Goal: Information Seeking & Learning: Find specific page/section

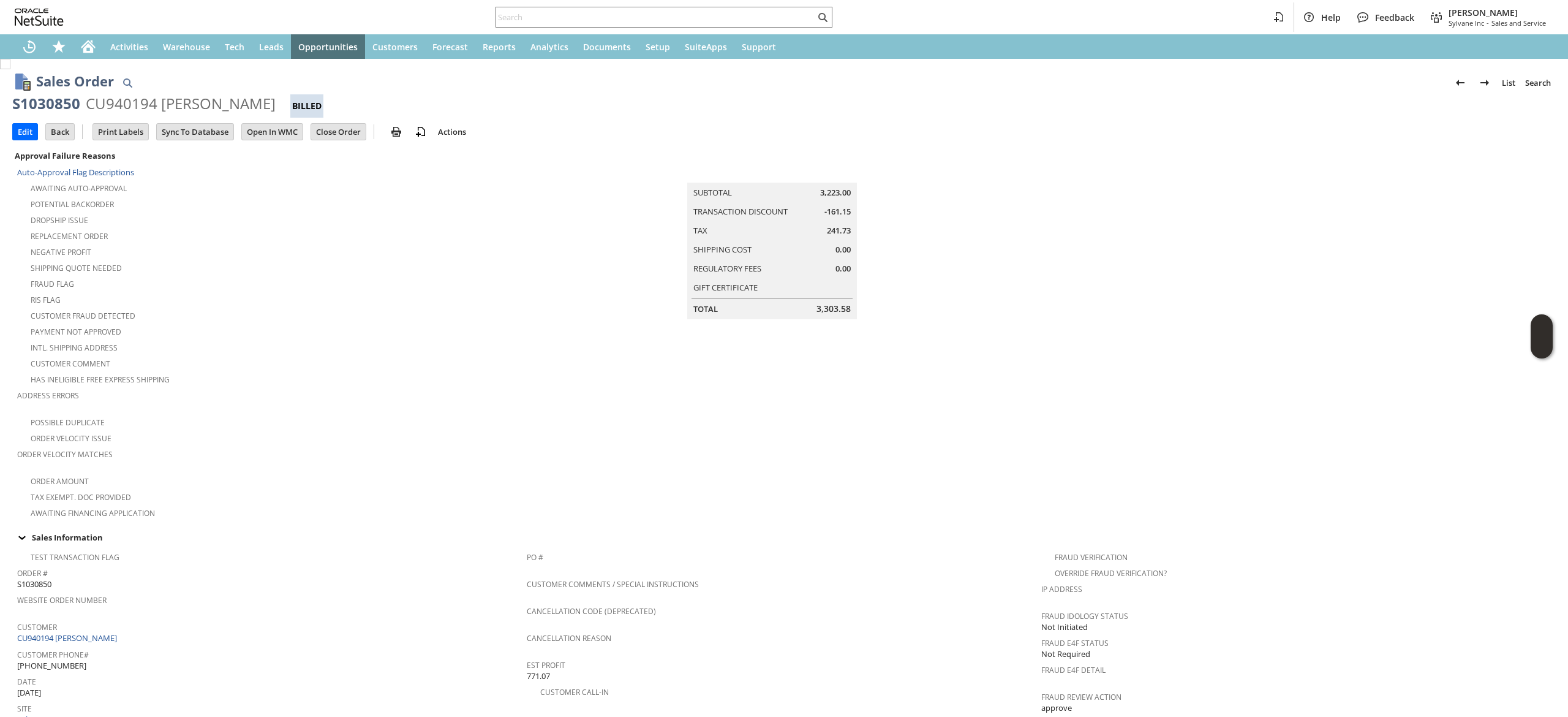
click at [666, 31] on div "Help Feedback [PERSON_NAME] Sylvane Inc - Sales and Service" at bounding box center [784, 17] width 1568 height 34
click at [665, 26] on div at bounding box center [664, 17] width 337 height 21
click at [662, 19] on input "text" at bounding box center [655, 17] width 319 height 15
paste input "6514859927"
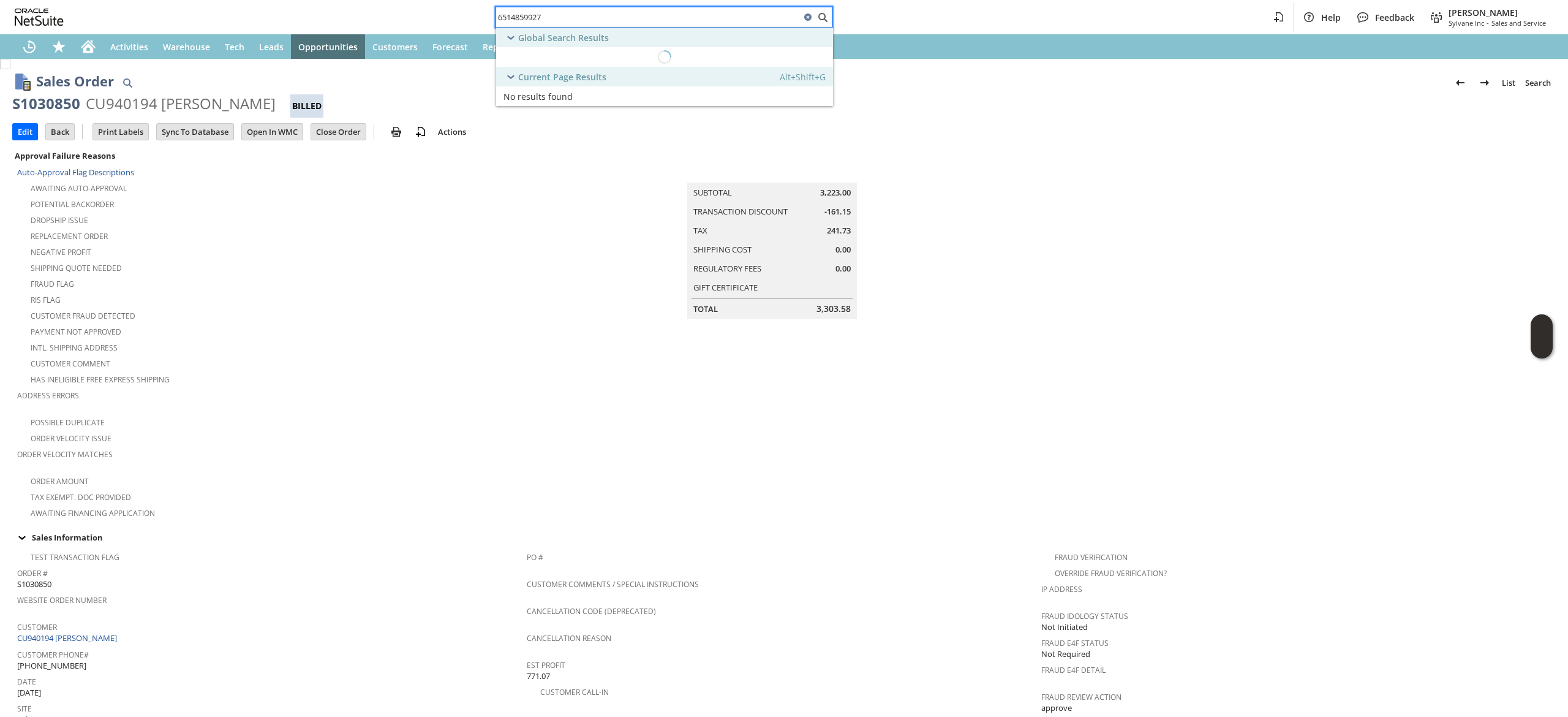
type input "6514859927"
click at [596, 22] on input "6514859927" at bounding box center [648, 17] width 304 height 15
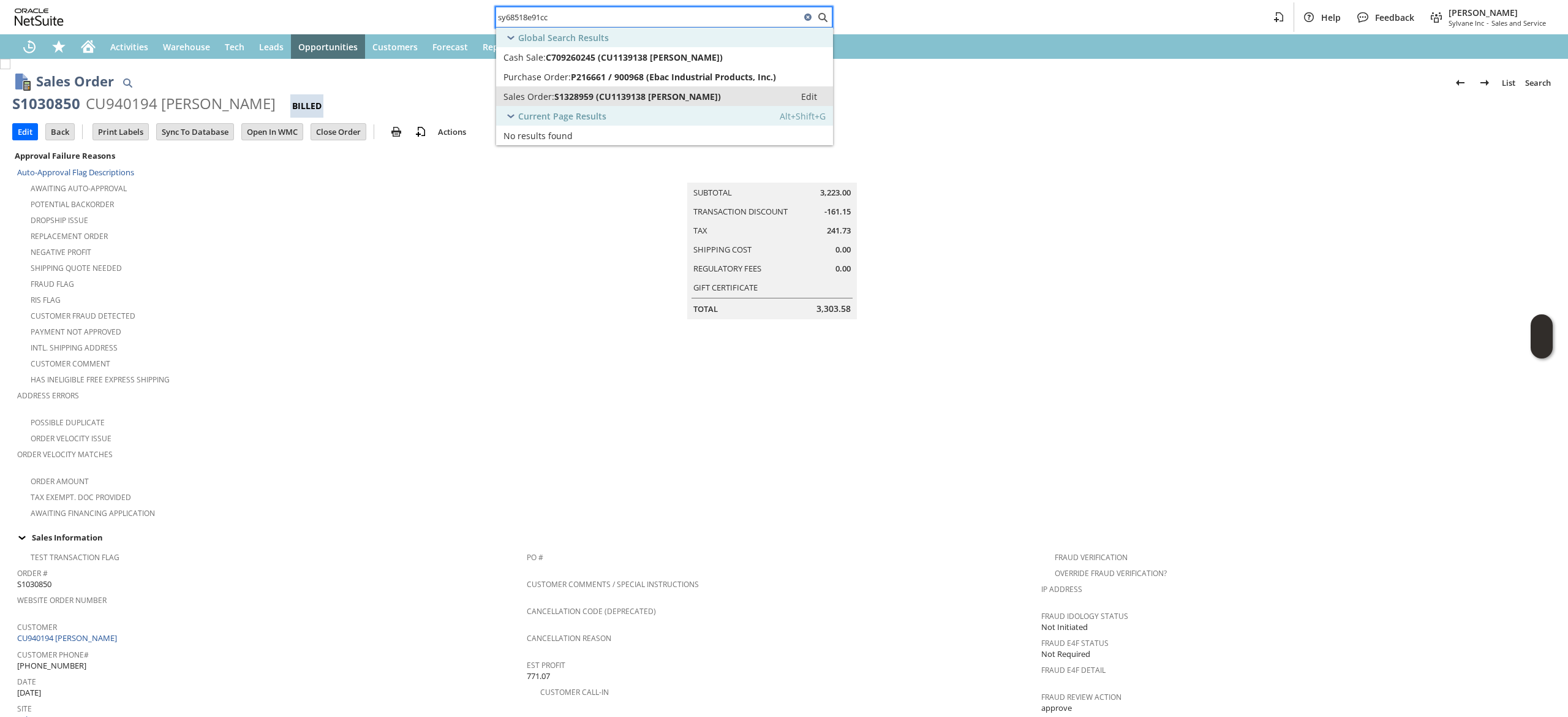
type input "sy68518e91cc"
click at [669, 95] on span "S1328959 (CU1139138 Lisa Albrecht)" at bounding box center [638, 96] width 167 height 12
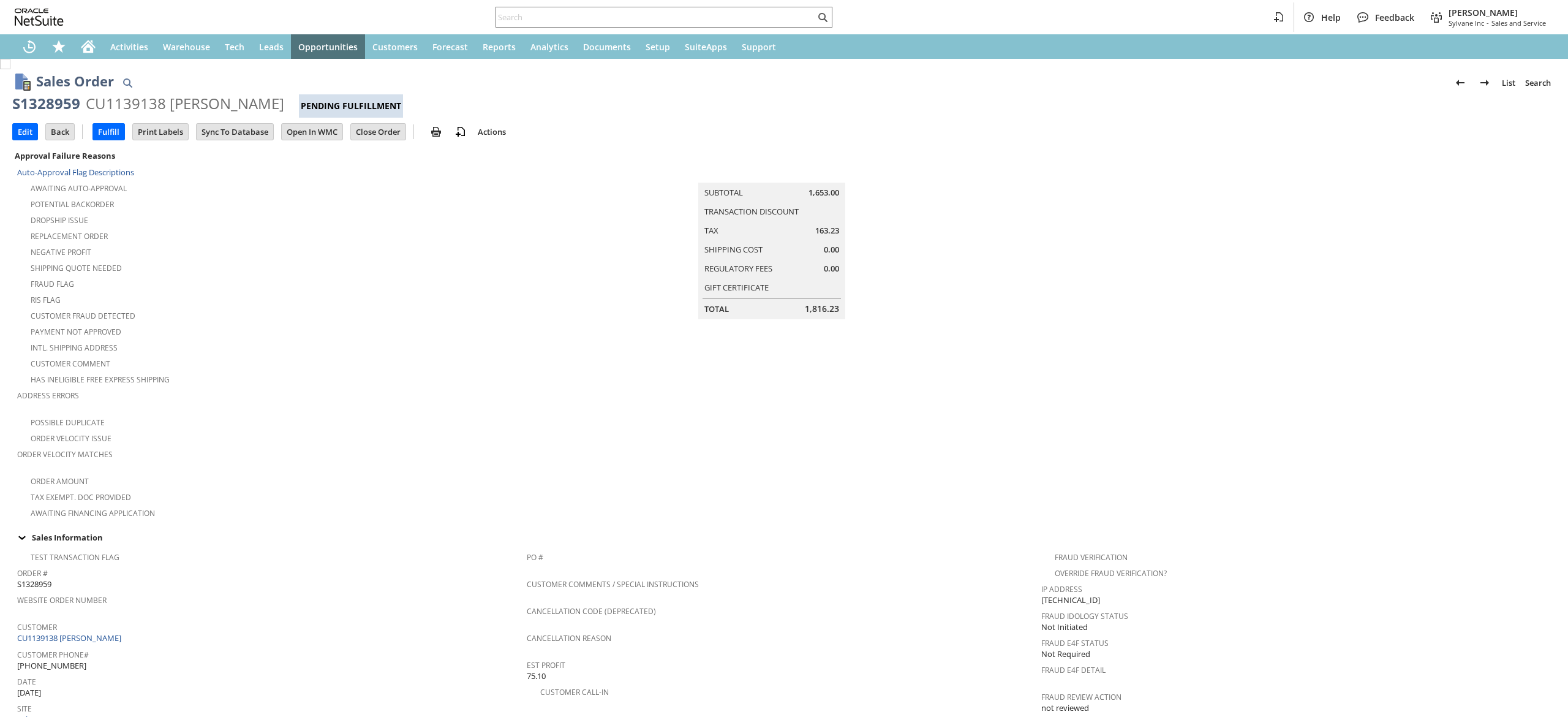
scroll to position [505, 0]
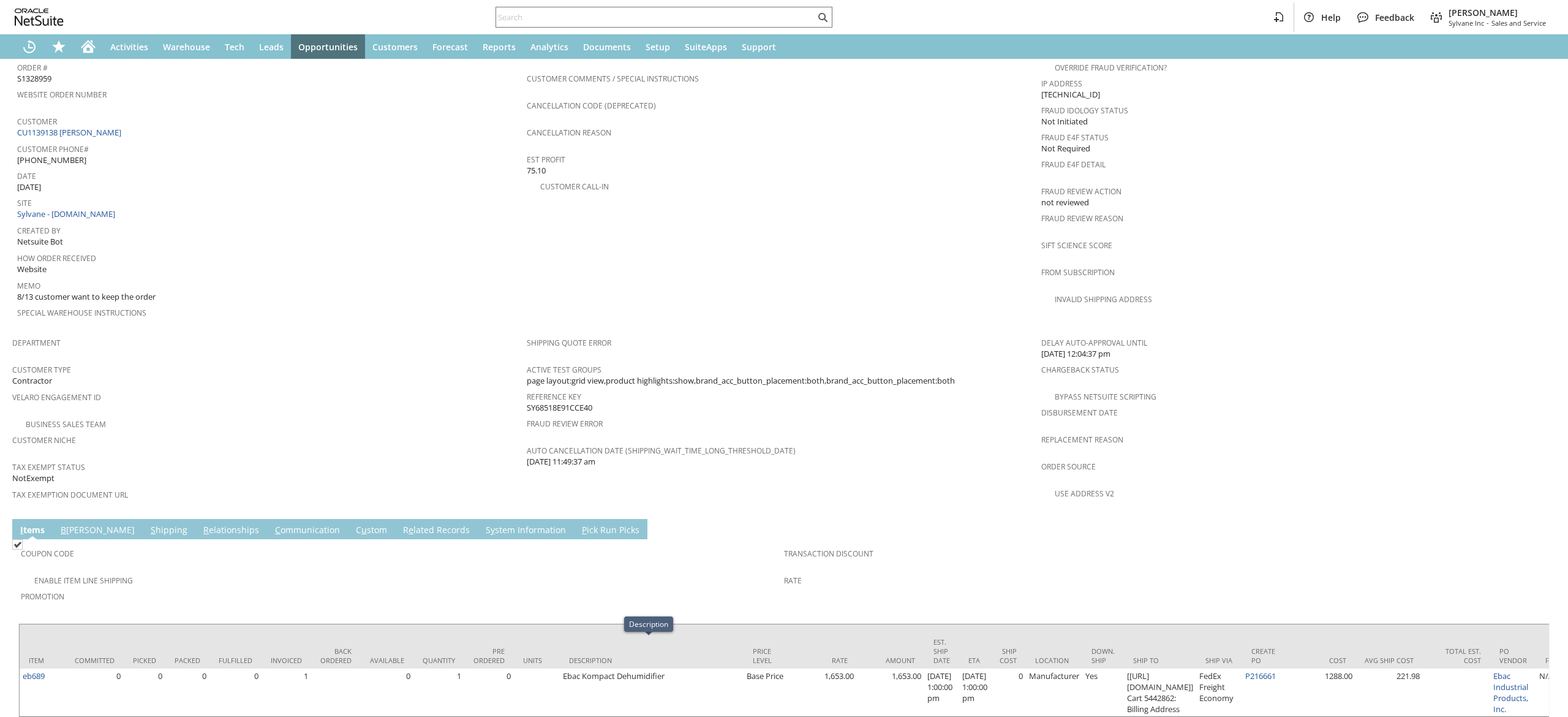
drag, startPoint x: 660, startPoint y: 681, endPoint x: 789, endPoint y: 688, distance: 129.2
click at [789, 688] on div "Item Committed Picked Packed Fulfilled Invoiced Back Ordered Available Quantity…" at bounding box center [784, 670] width 1532 height 95
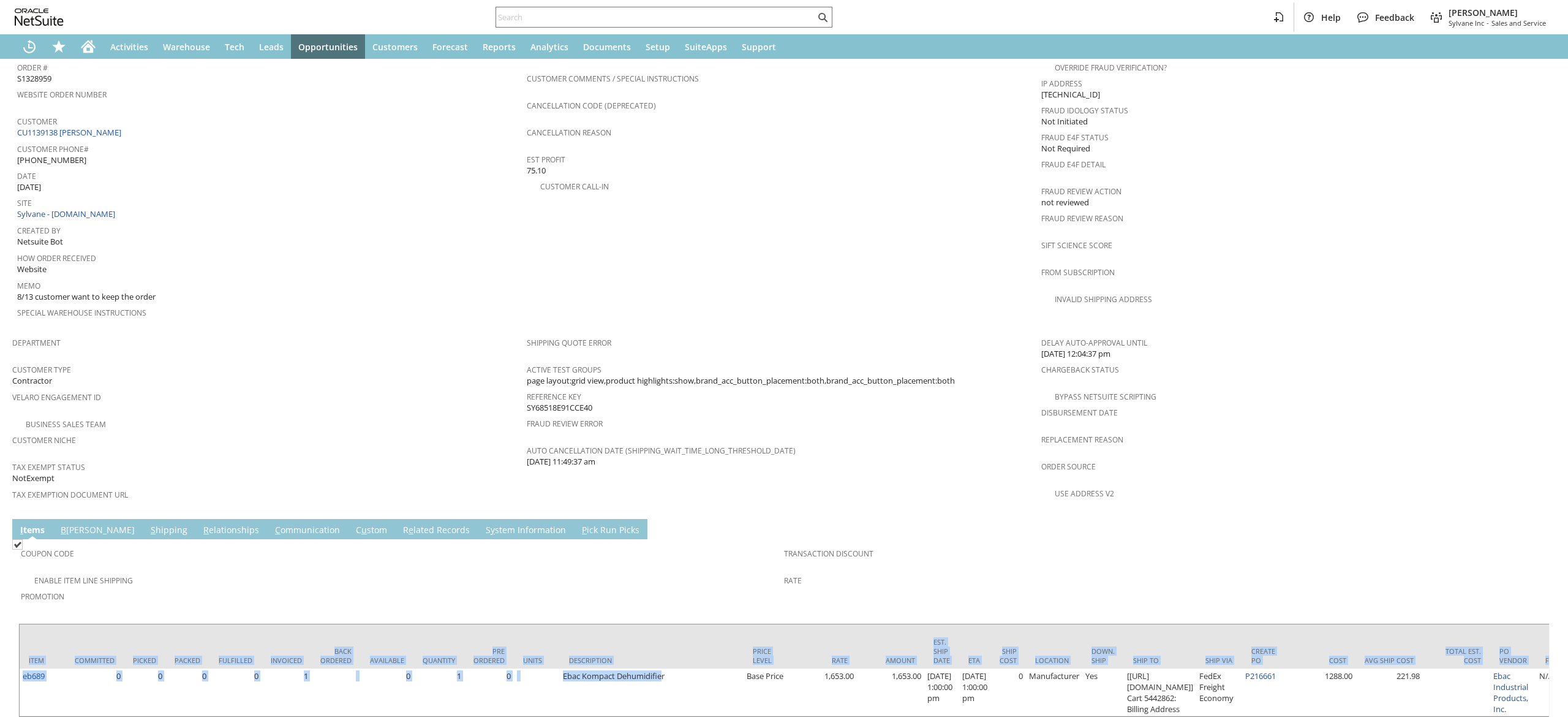
scroll to position [0, 111]
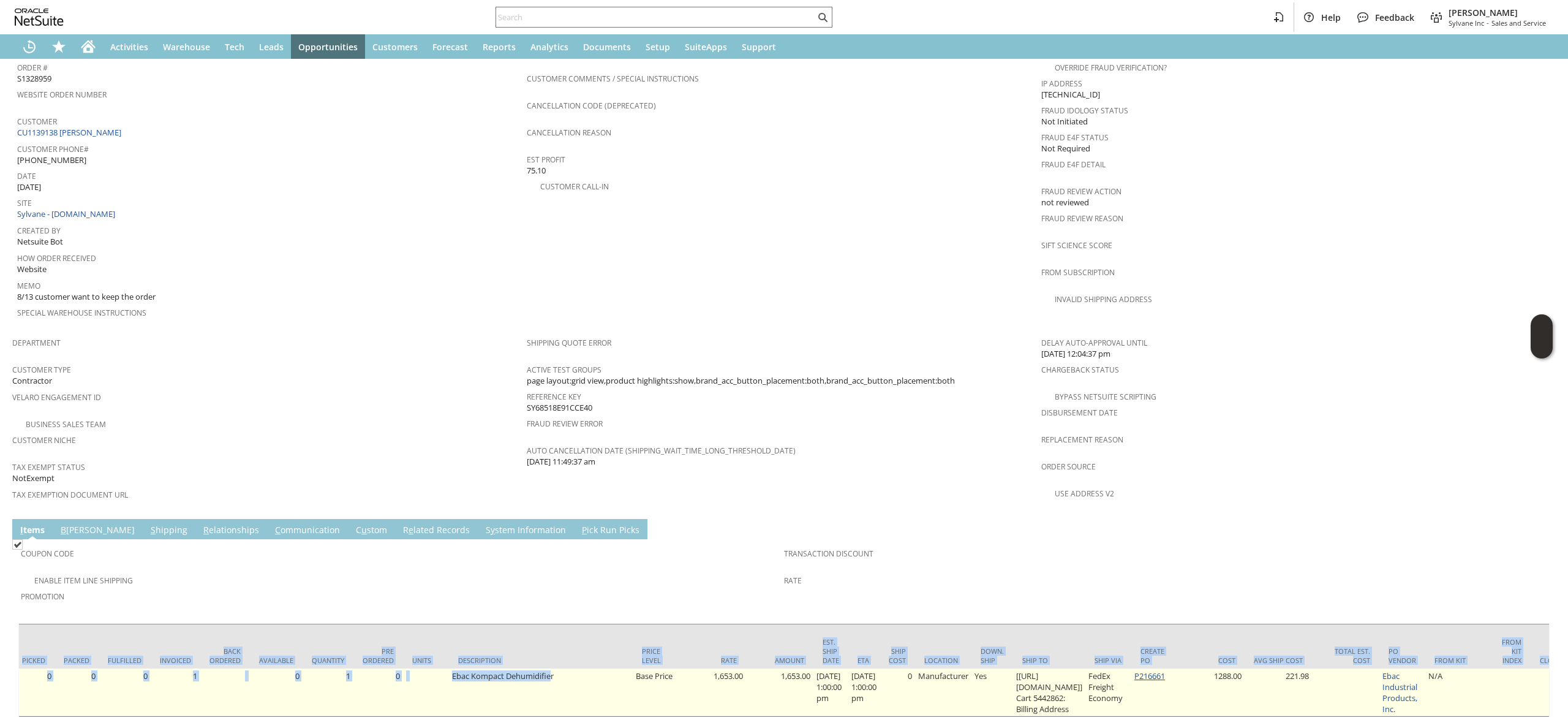
click at [1165, 670] on link "P216661" at bounding box center [1150, 676] width 31 height 11
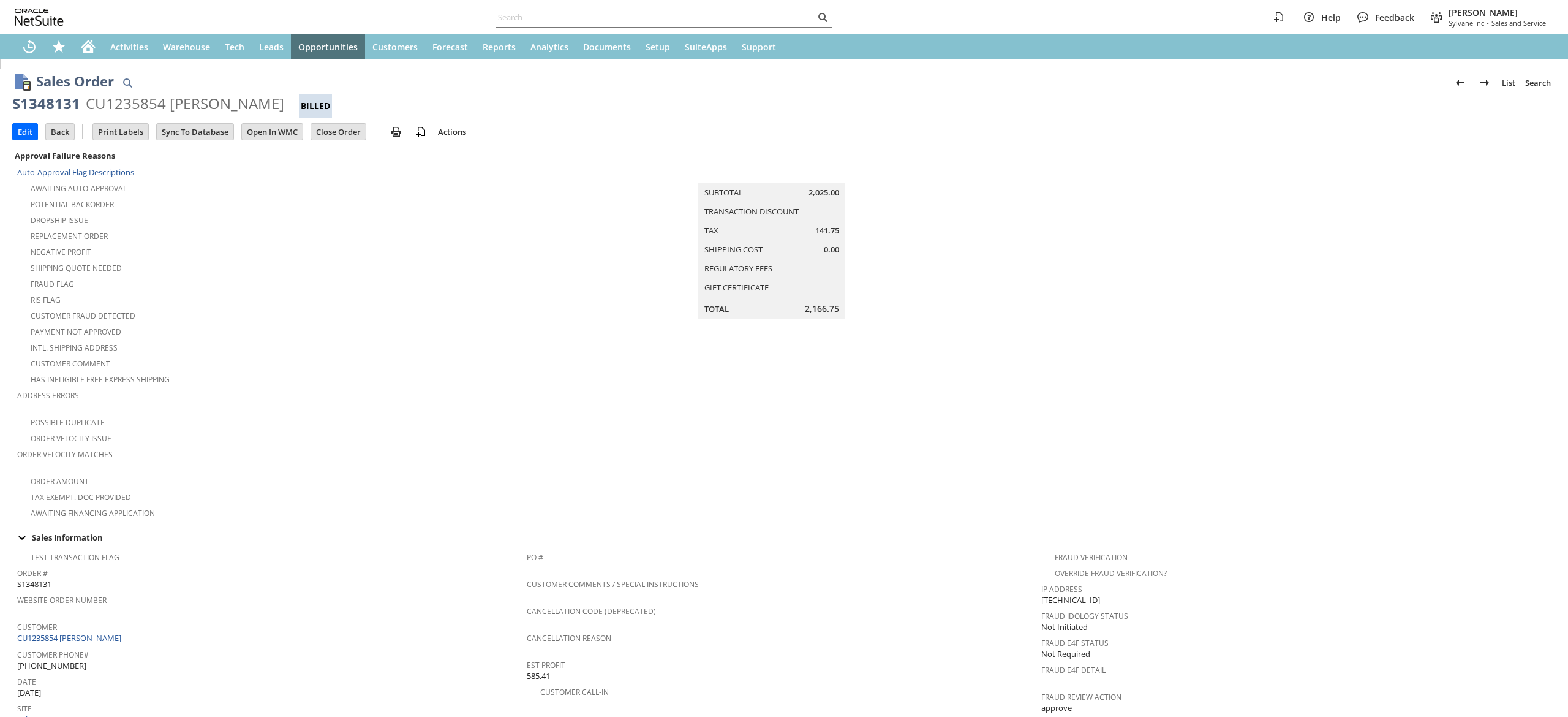
scroll to position [731, 0]
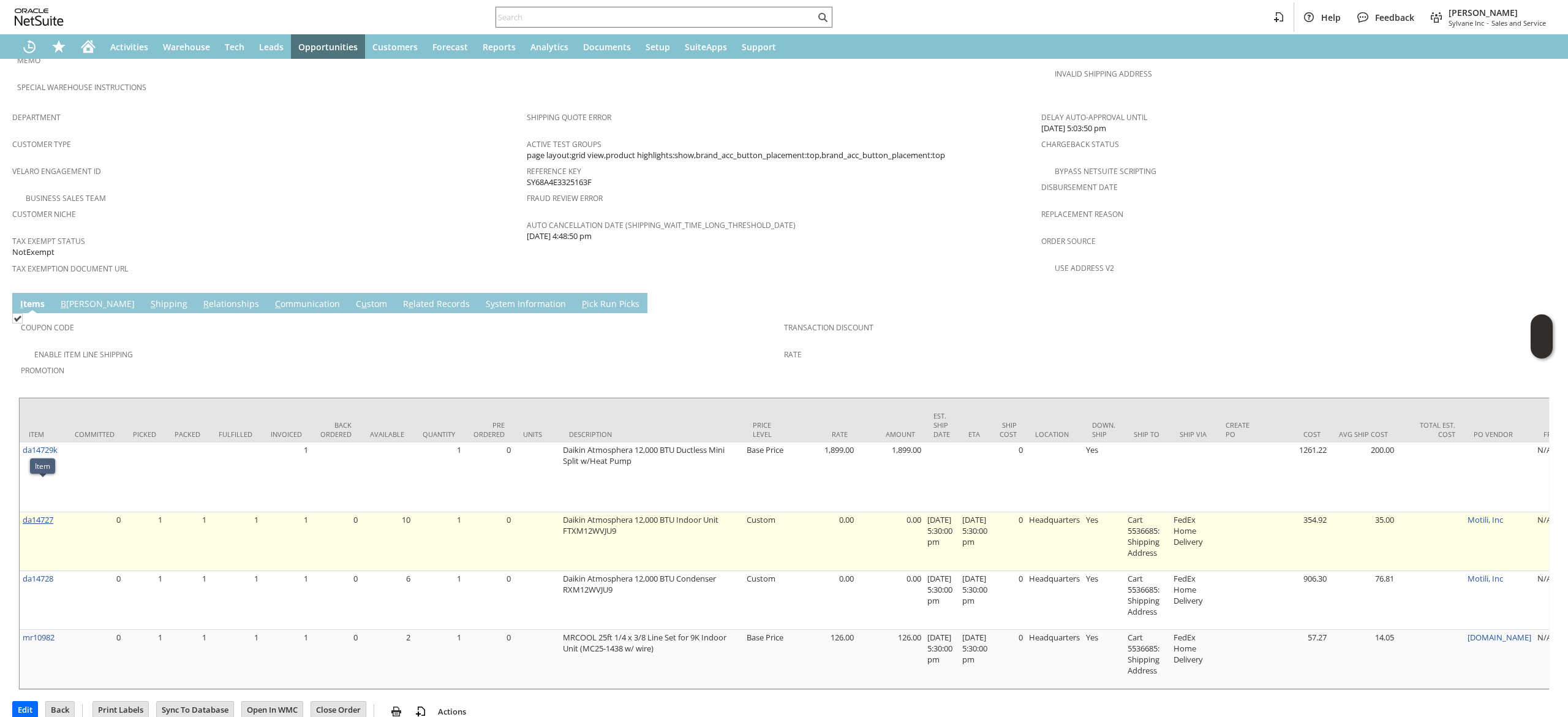
click at [44, 514] on link "da14727" at bounding box center [38, 519] width 31 height 11
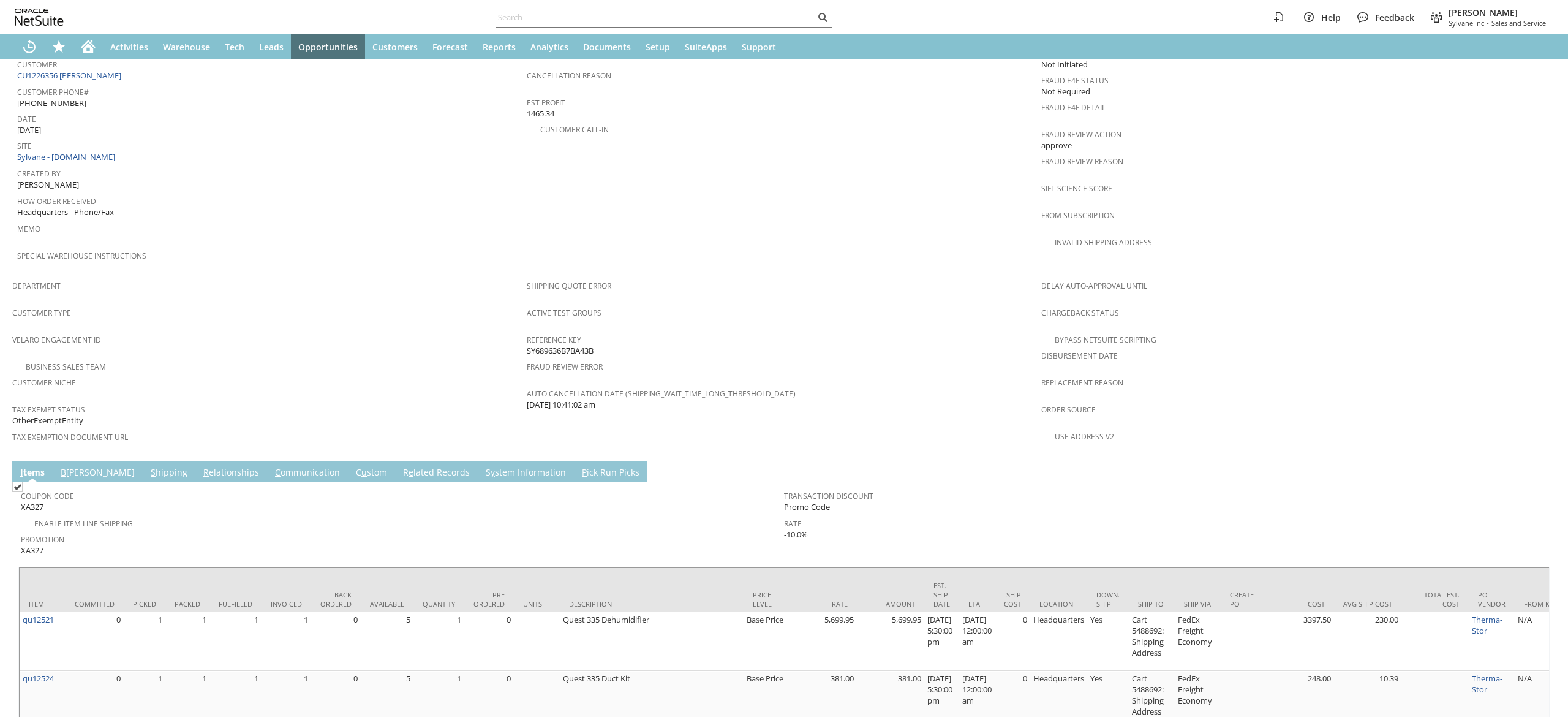
click at [148, 467] on link "S hipping" at bounding box center [169, 473] width 43 height 13
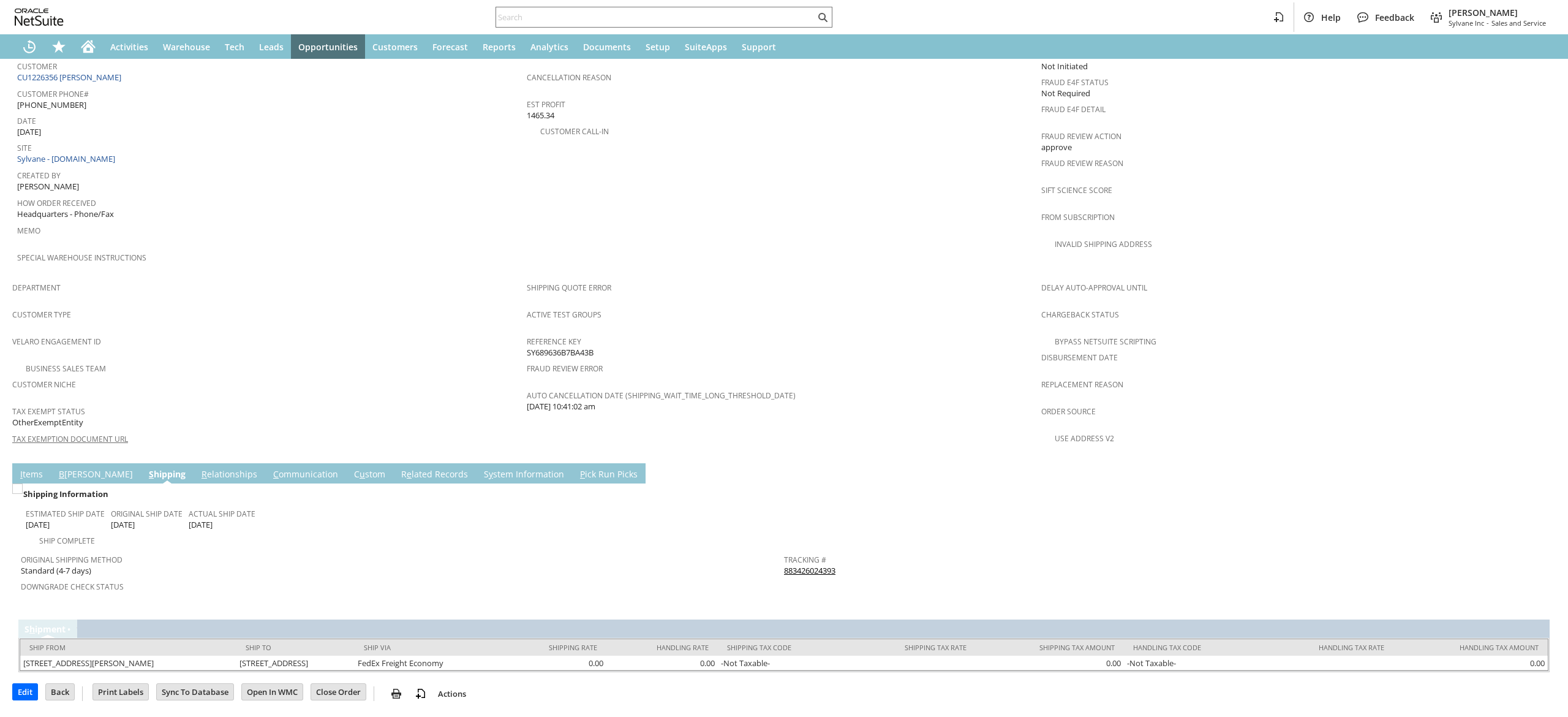
scroll to position [531, 0]
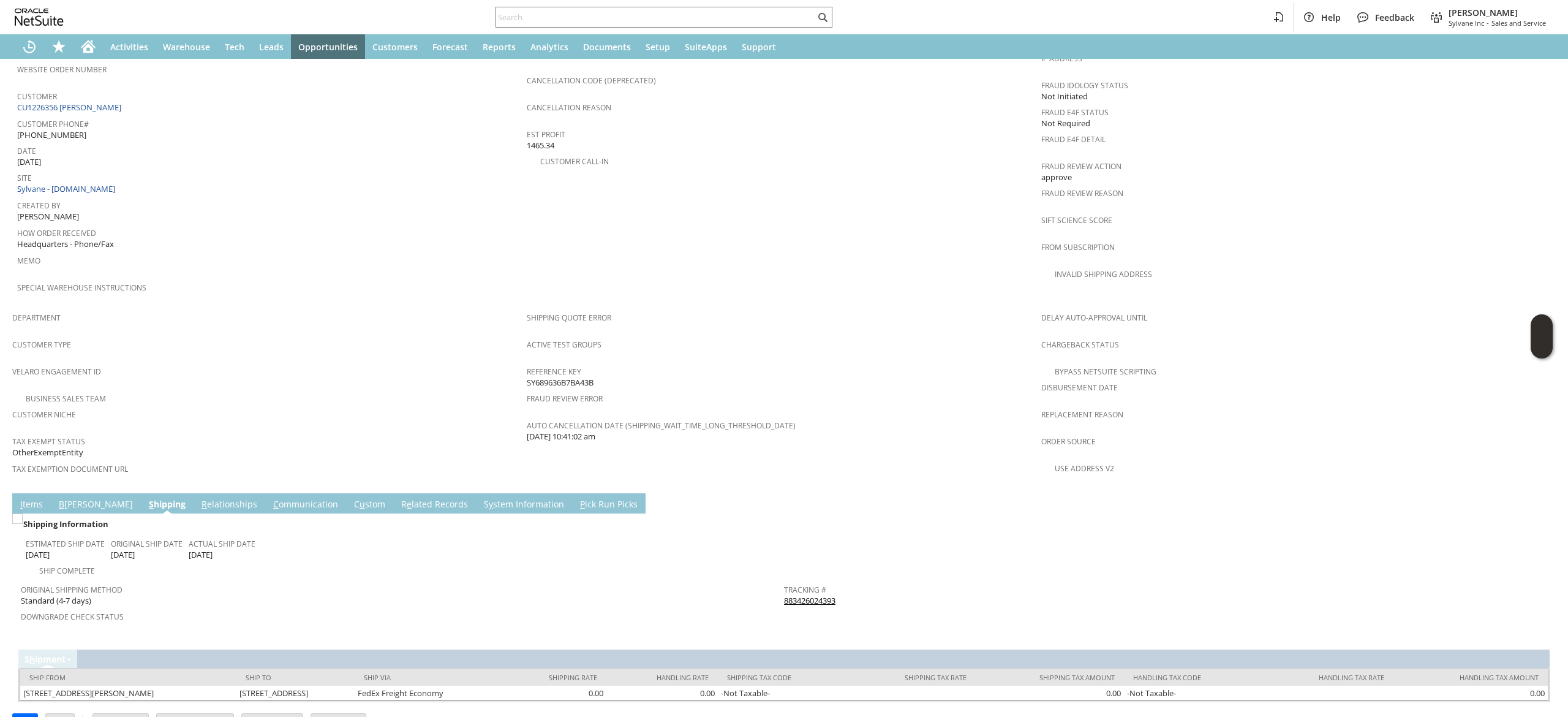
click at [784, 595] on link "883426024393" at bounding box center [810, 601] width 51 height 11
click at [276, 498] on link "C ommunication" at bounding box center [306, 505] width 71 height 13
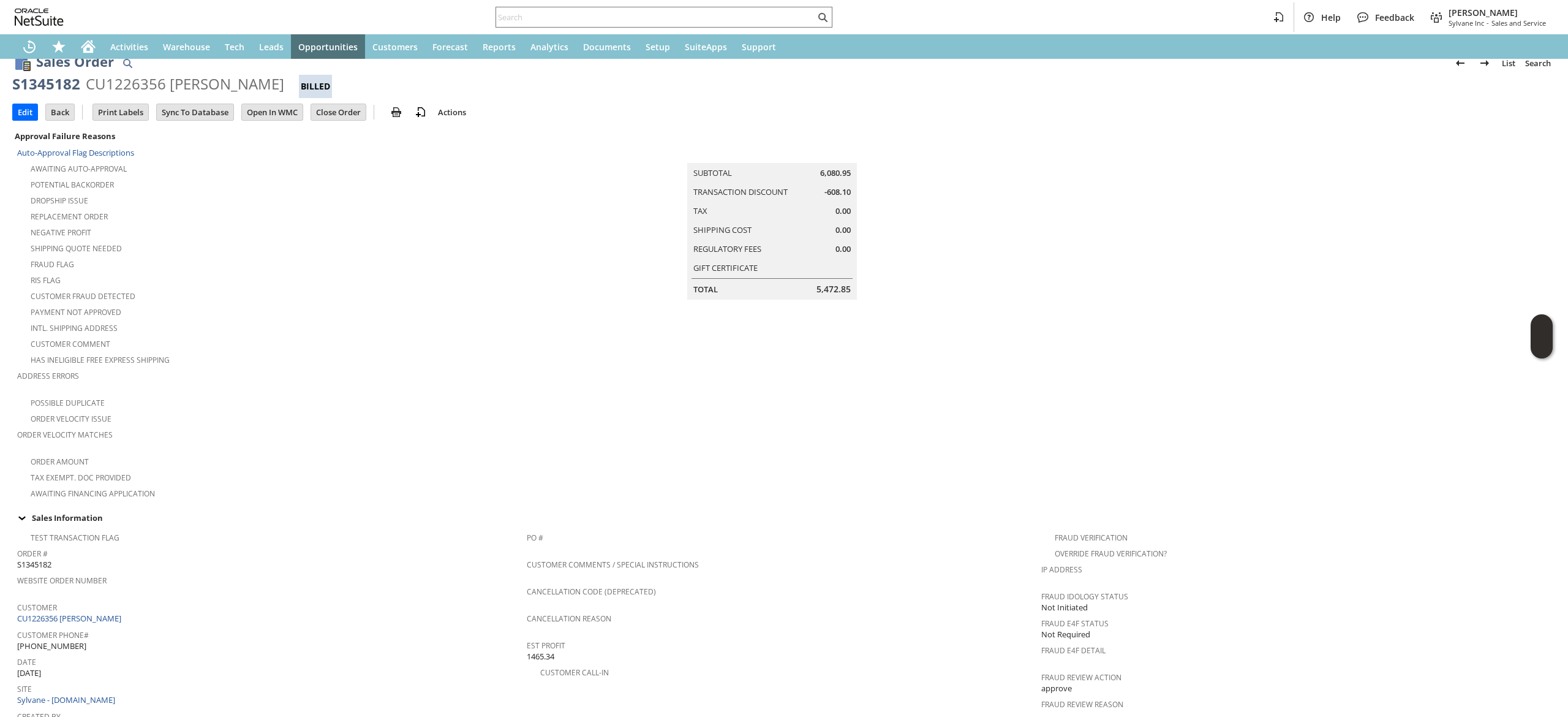
scroll to position [15, 0]
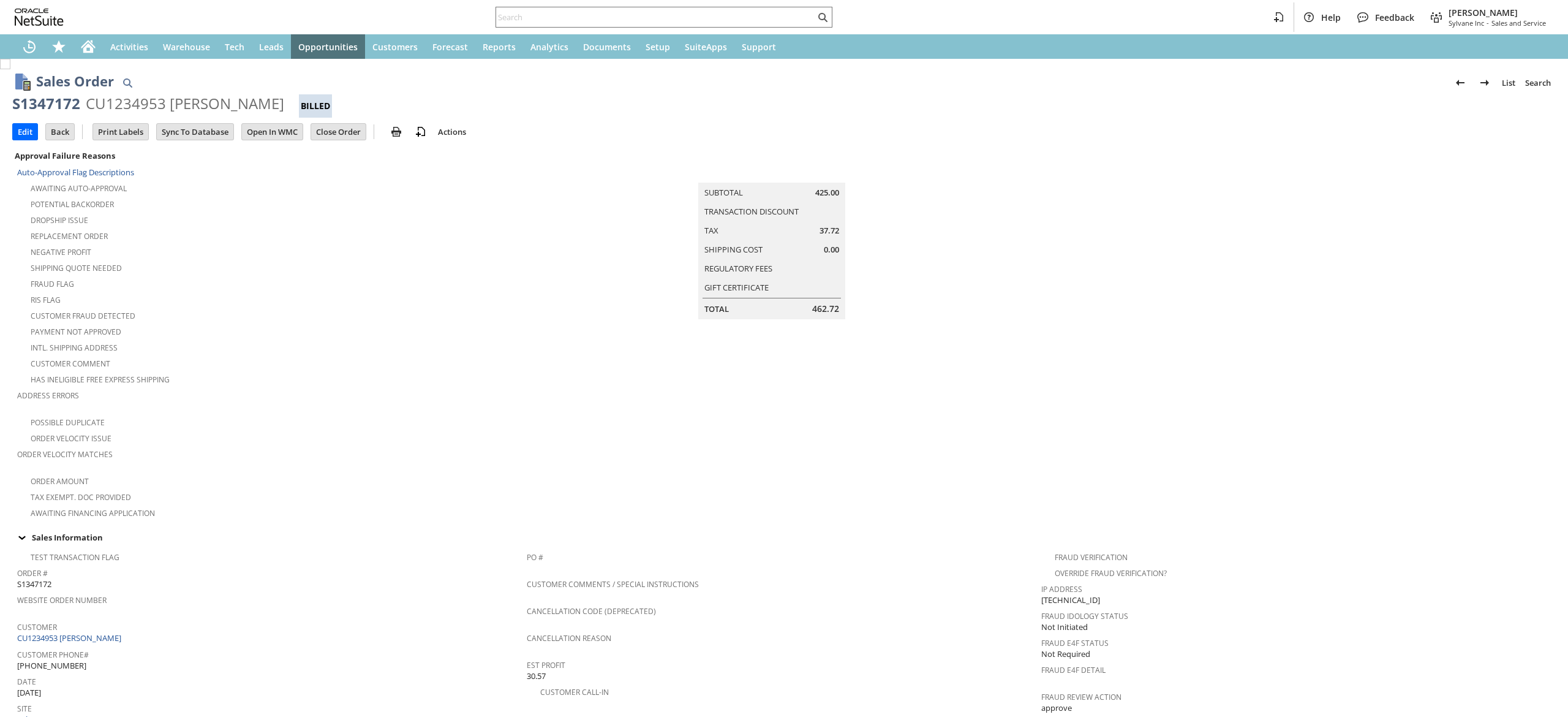
scroll to position [537, 0]
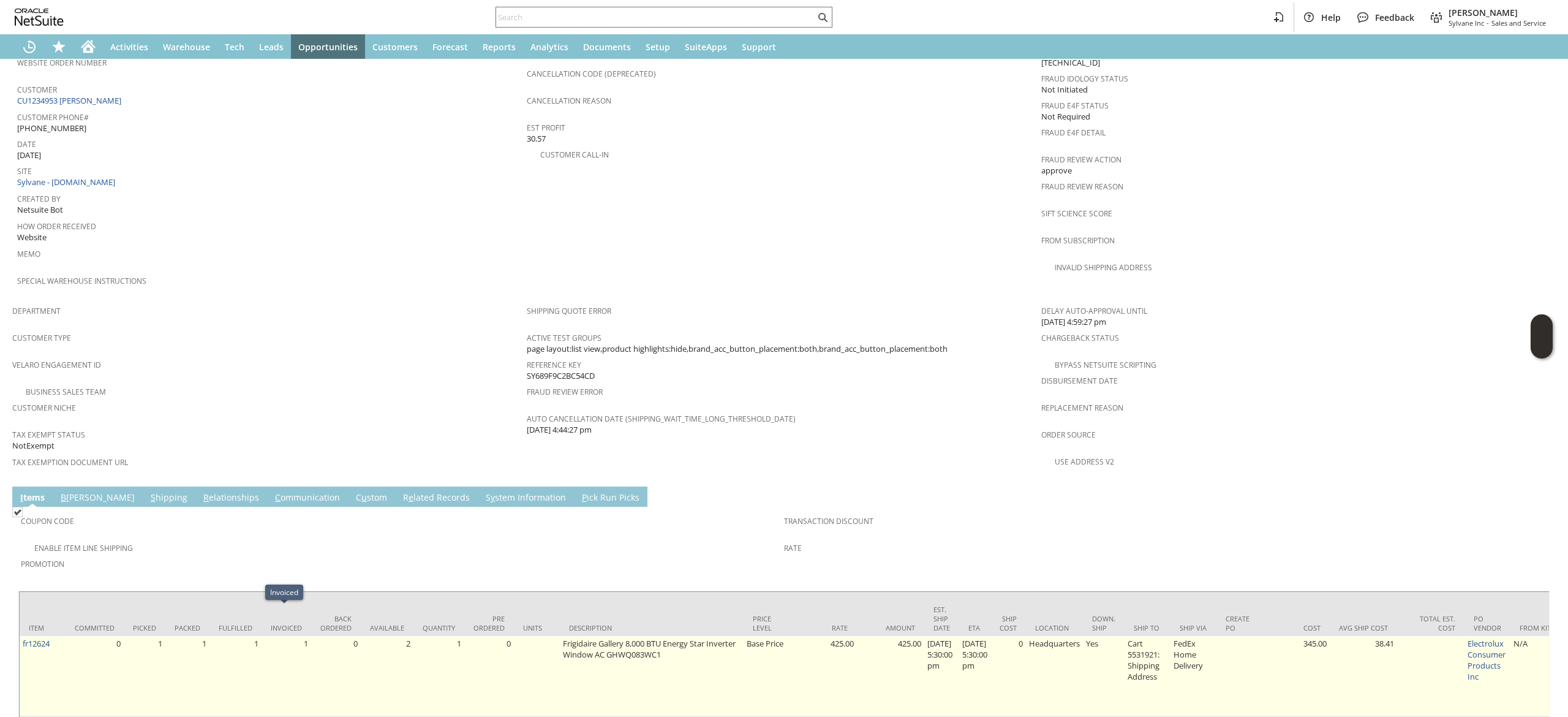
click at [49, 636] on td "fr12624" at bounding box center [42, 677] width 46 height 81
click at [49, 638] on link "fr12624" at bounding box center [36, 643] width 27 height 11
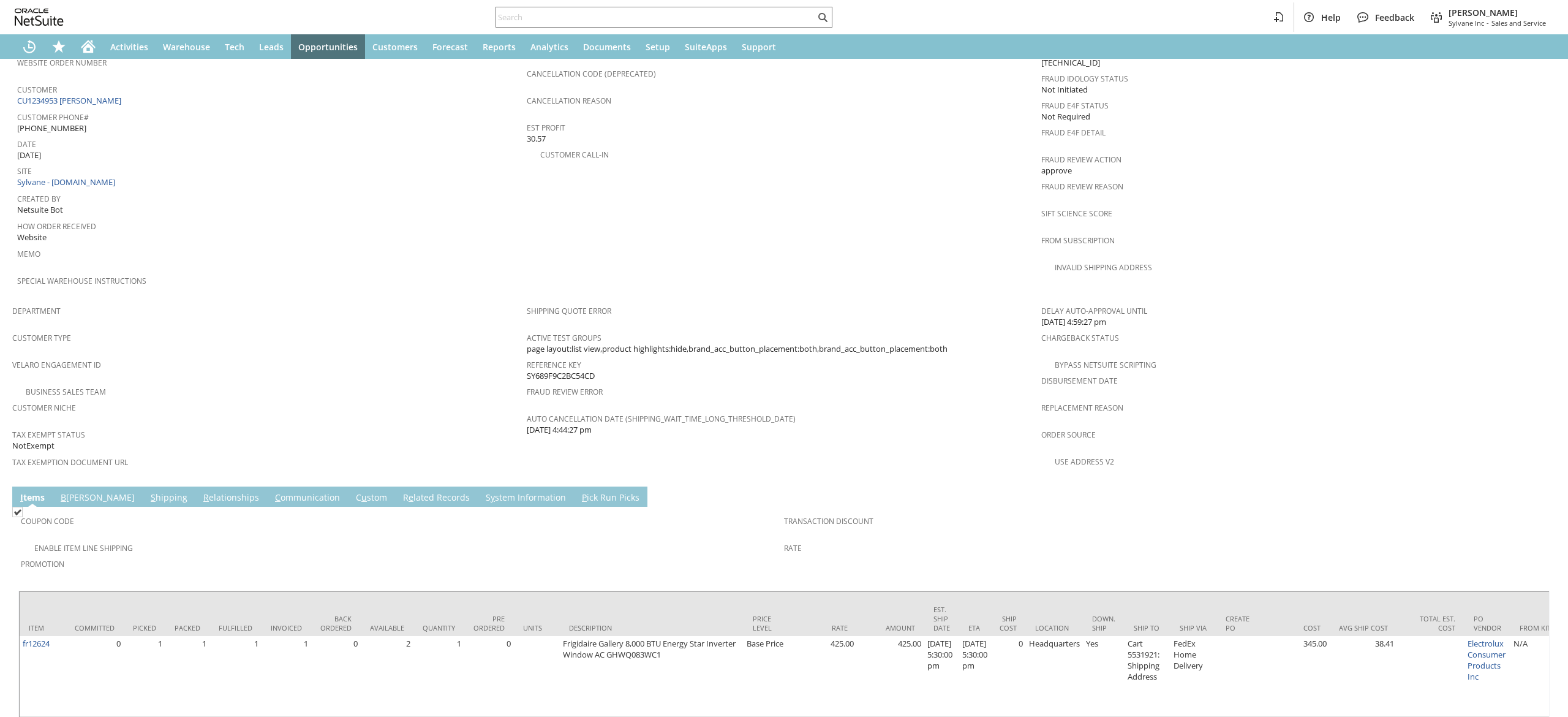
click at [272, 491] on link "C ommunication" at bounding box center [308, 498] width 71 height 13
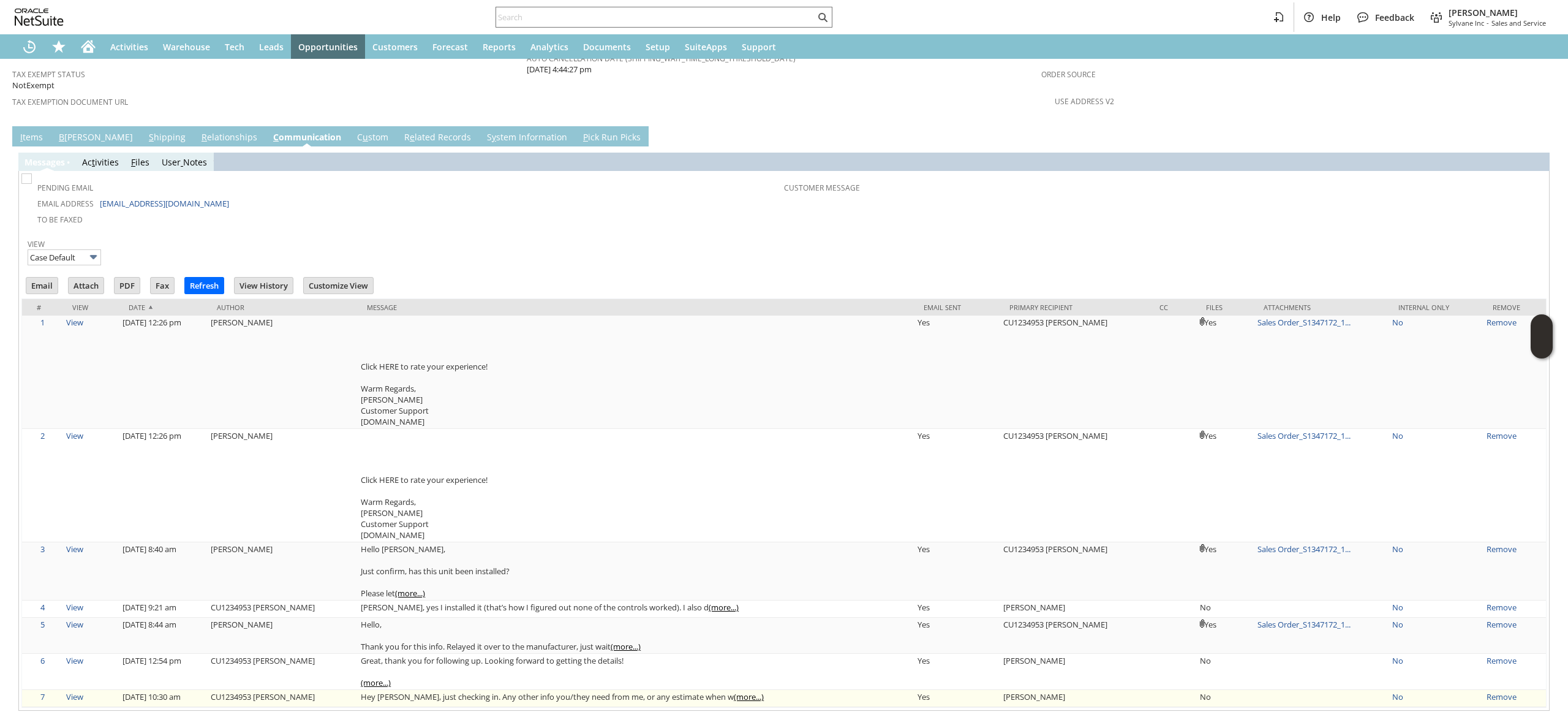
click at [738, 691] on link "(more...)" at bounding box center [748, 697] width 30 height 11
drag, startPoint x: 1169, startPoint y: 198, endPoint x: 1134, endPoint y: 186, distance: 37.0
click at [1169, 198] on td "Pending Email Email Address [EMAIL_ADDRESS][DOMAIN_NAME] To Be Faxed Customer M…" at bounding box center [784, 202] width 1525 height 56
click at [642, 5] on div "Help Feedback [PERSON_NAME] Sylvane Inc - Sales and Service" at bounding box center [784, 17] width 1568 height 34
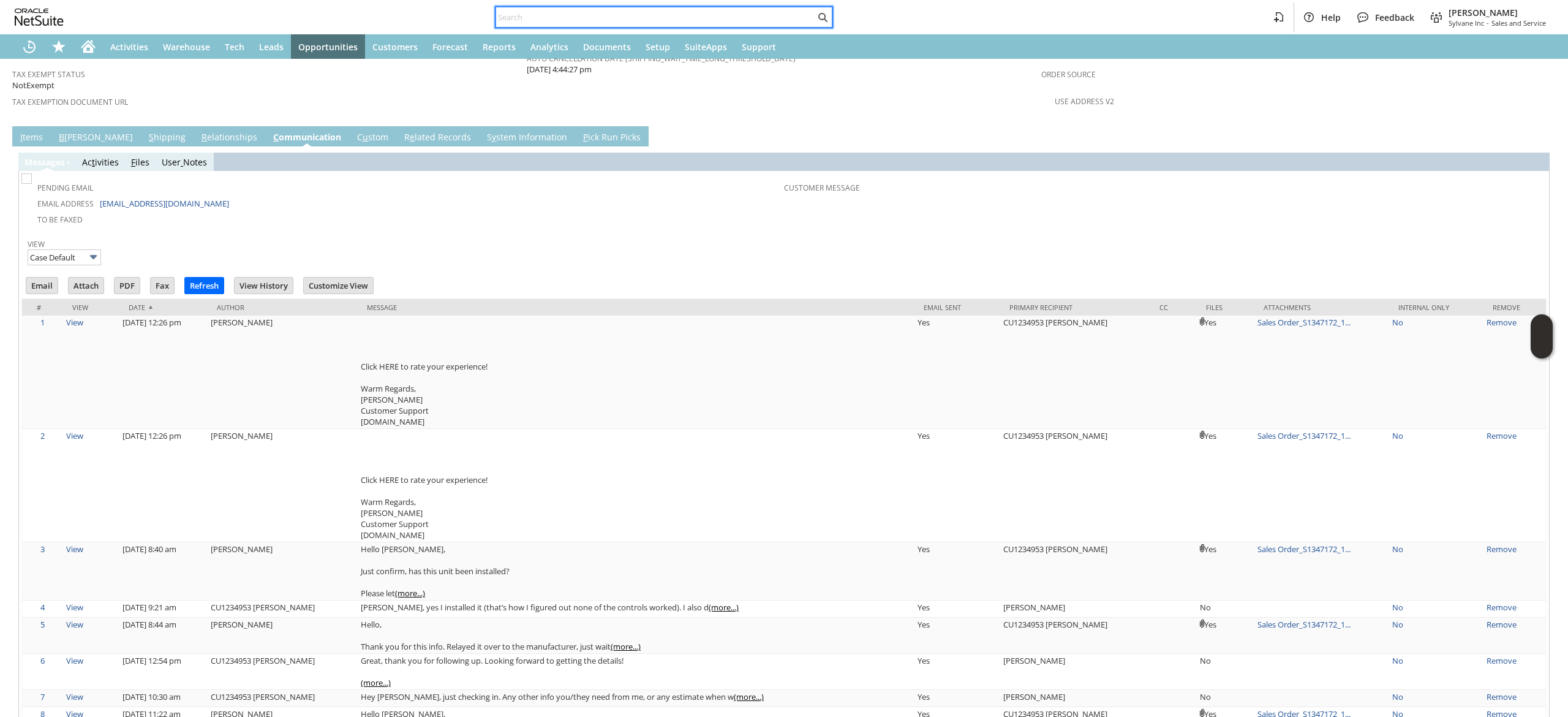
click at [659, 13] on input "text" at bounding box center [655, 17] width 319 height 15
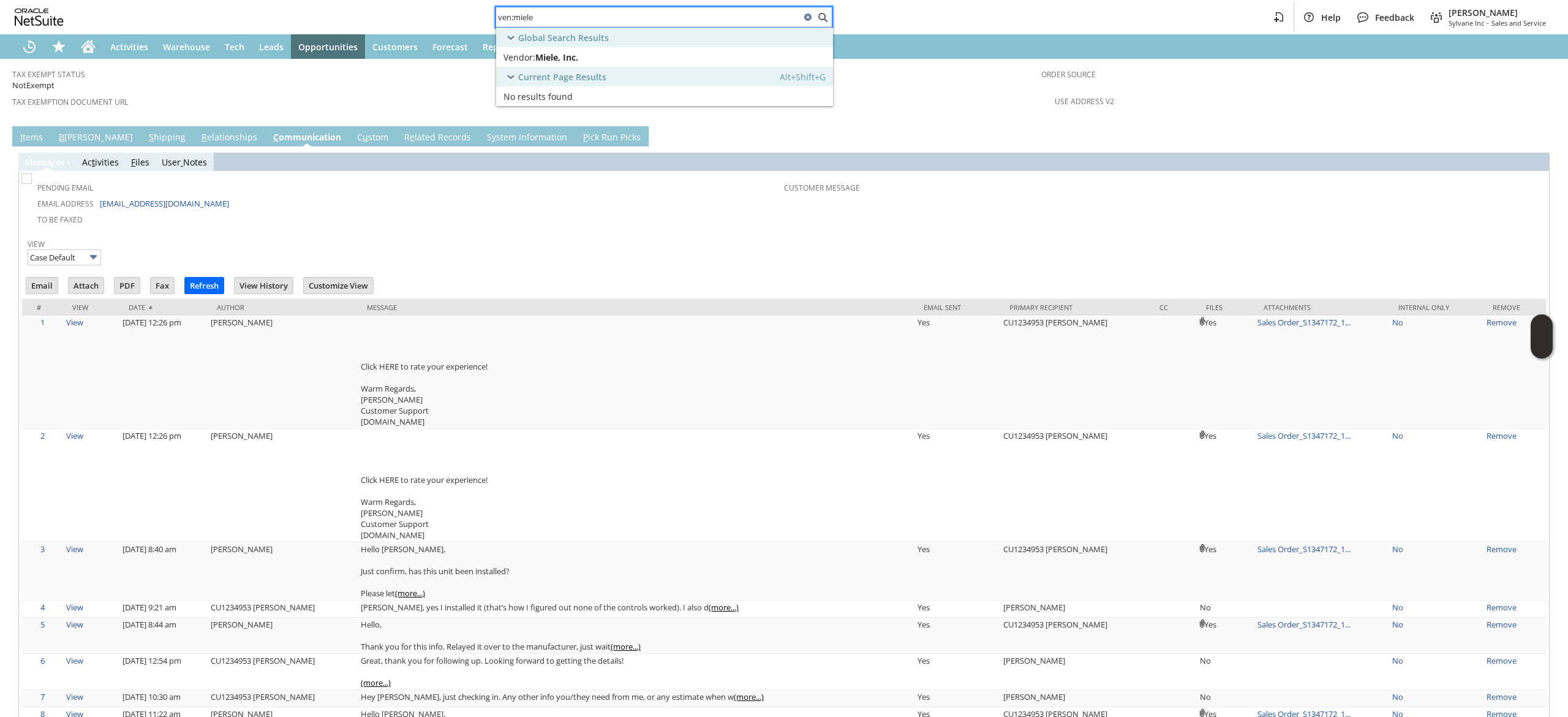
type input "ven:miele"
click at [662, 33] on div "Global Search Results" at bounding box center [664, 37] width 337 height 19
click at [662, 46] on div "Global Search Results" at bounding box center [664, 37] width 337 height 19
click at [653, 51] on link "Vendor: Miele, Inc. Edit Dash" at bounding box center [664, 57] width 337 height 19
